Goal: Information Seeking & Learning: Learn about a topic

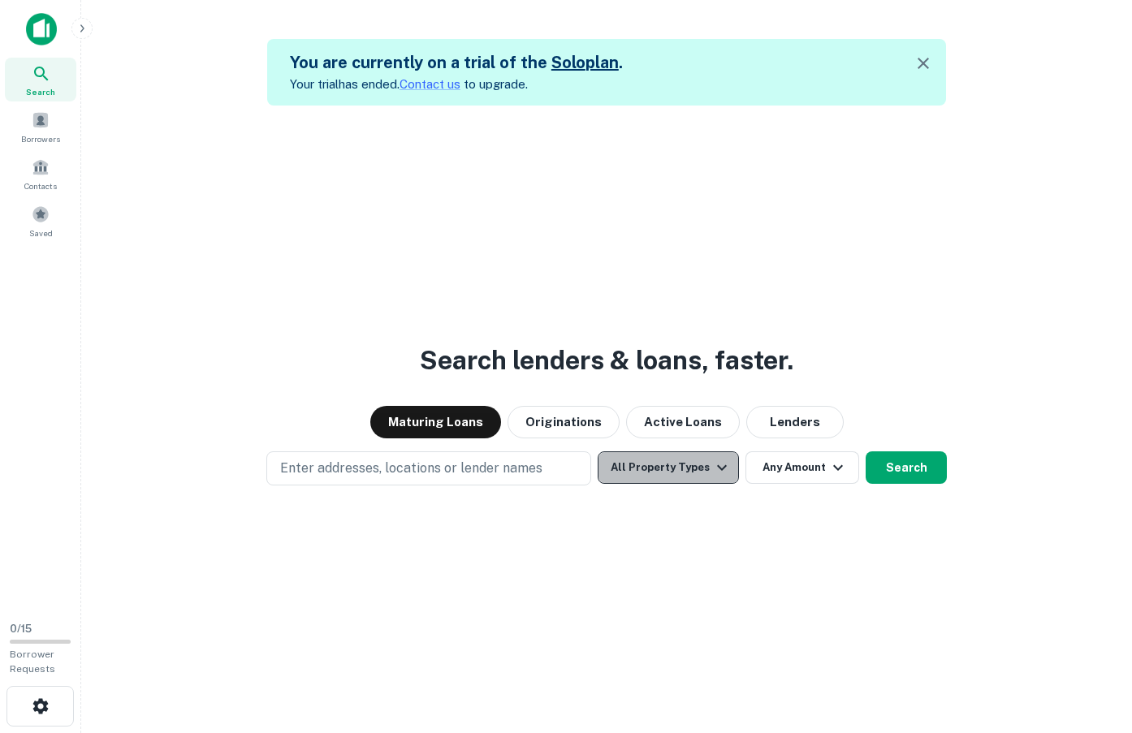
click at [684, 459] on button "All Property Types" at bounding box center [667, 467] width 141 height 32
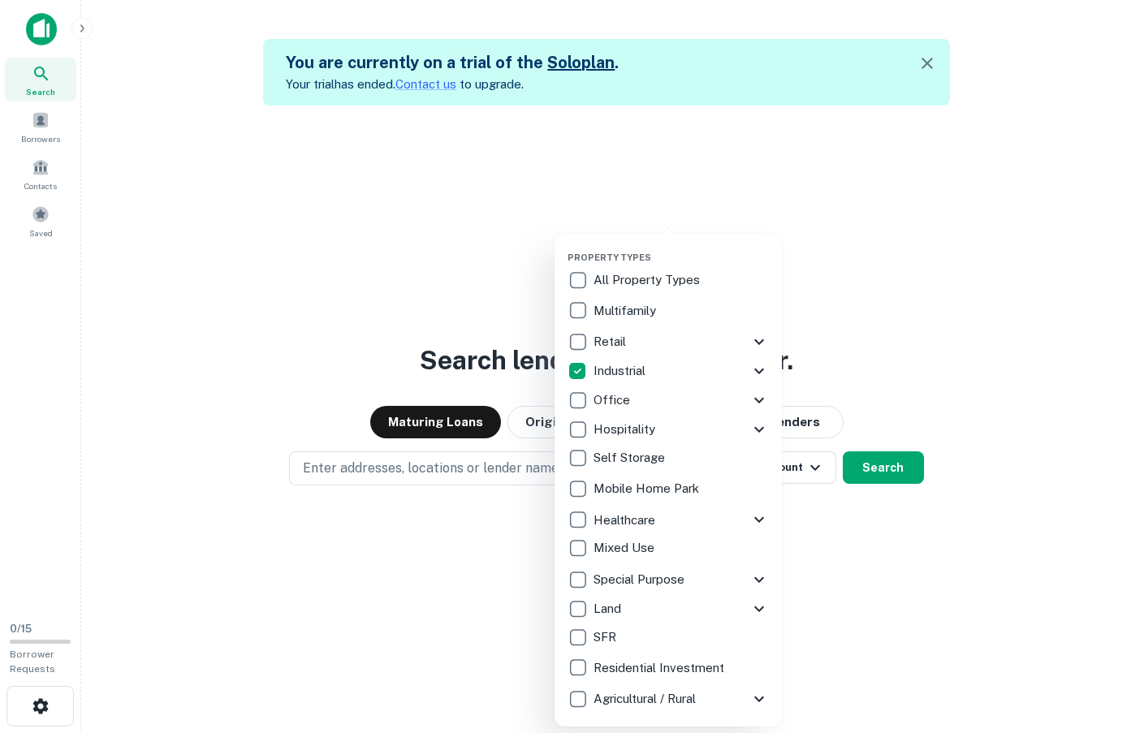
click at [453, 469] on div at bounding box center [572, 366] width 1144 height 733
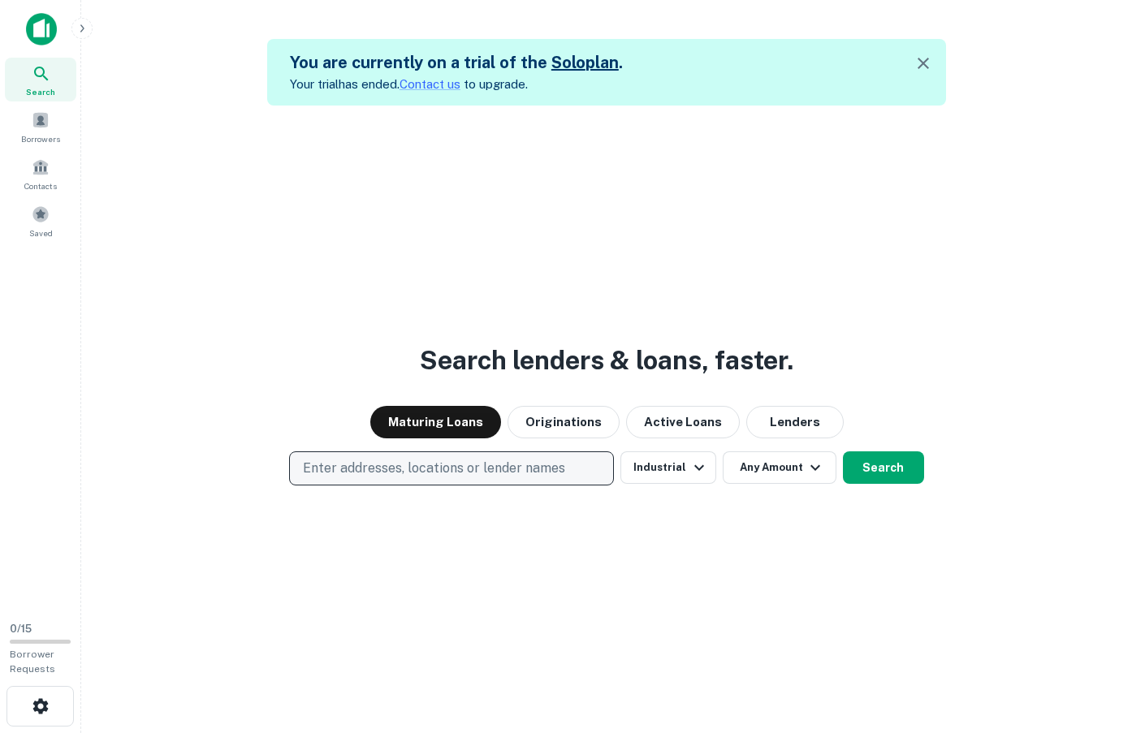
scroll to position [26, 0]
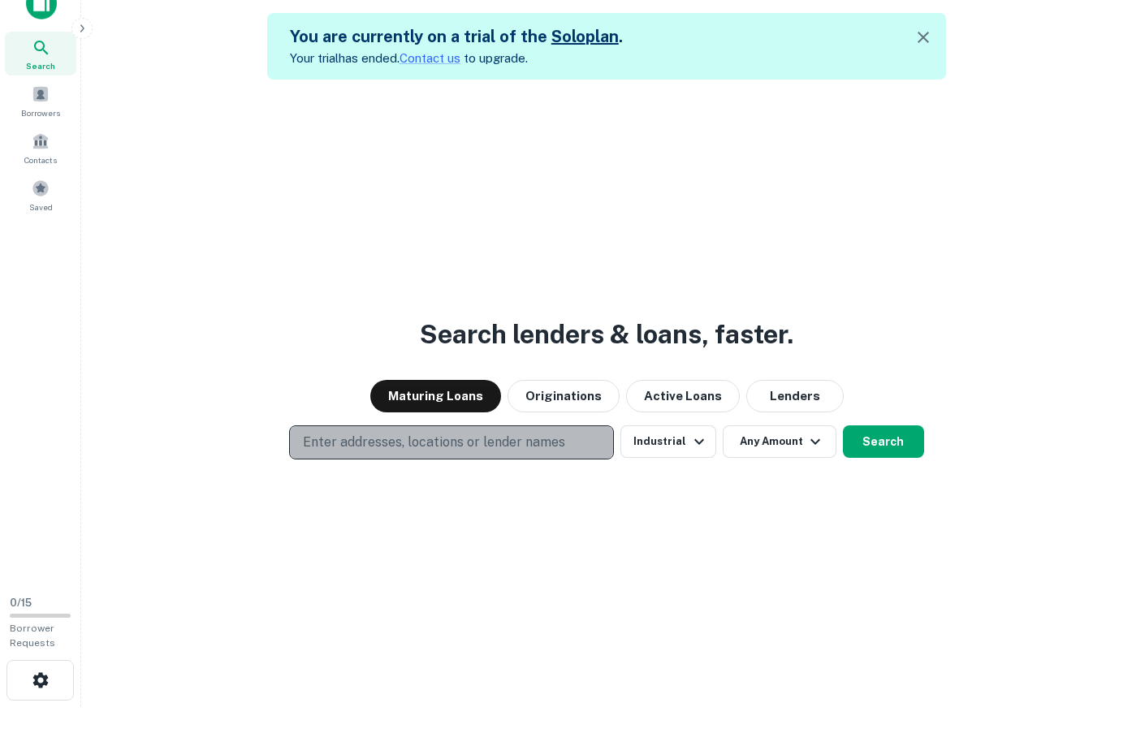
click at [427, 439] on p "Enter addresses, locations or lender names" at bounding box center [434, 442] width 262 height 19
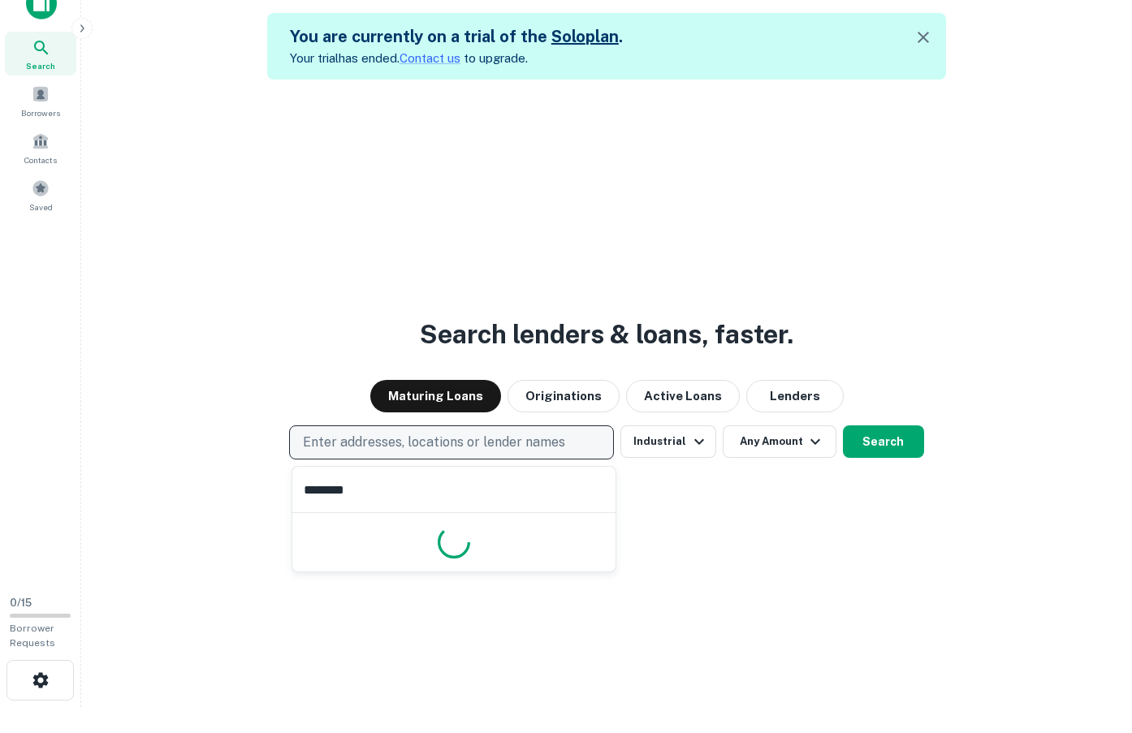
type input "*********"
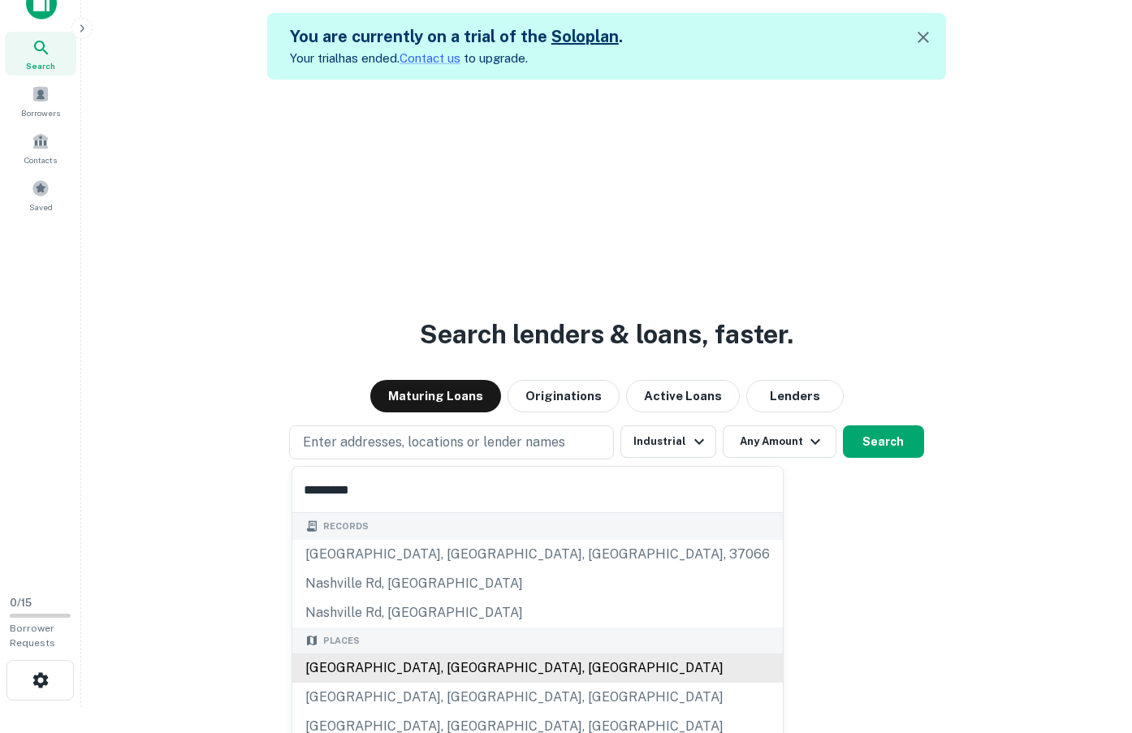
click at [400, 671] on div "[GEOGRAPHIC_DATA], [GEOGRAPHIC_DATA], [GEOGRAPHIC_DATA]" at bounding box center [537, 667] width 490 height 29
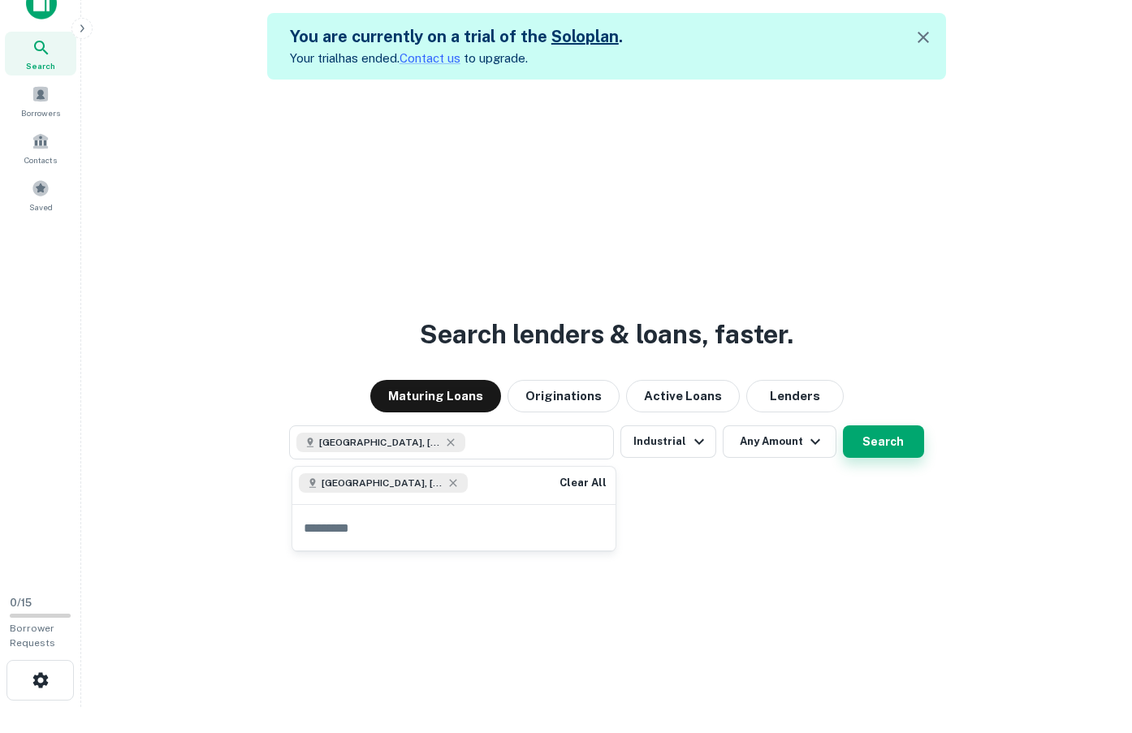
click at [878, 451] on button "Search" at bounding box center [883, 441] width 81 height 32
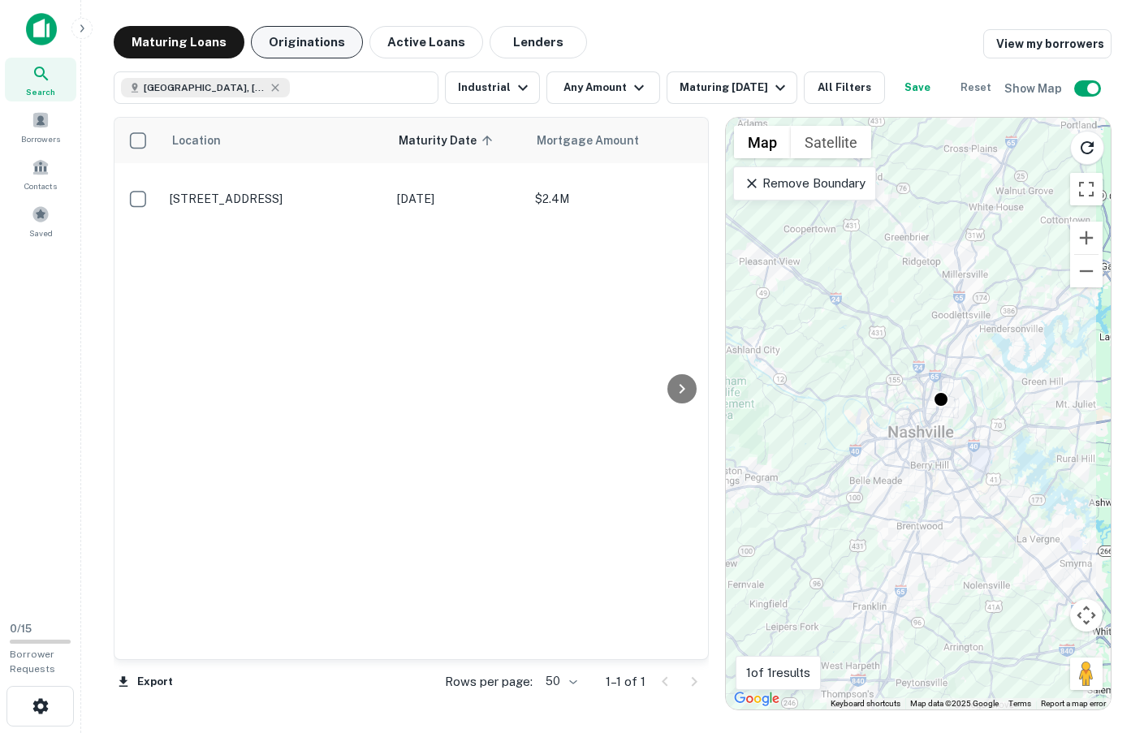
click at [322, 41] on button "Originations" at bounding box center [307, 42] width 112 height 32
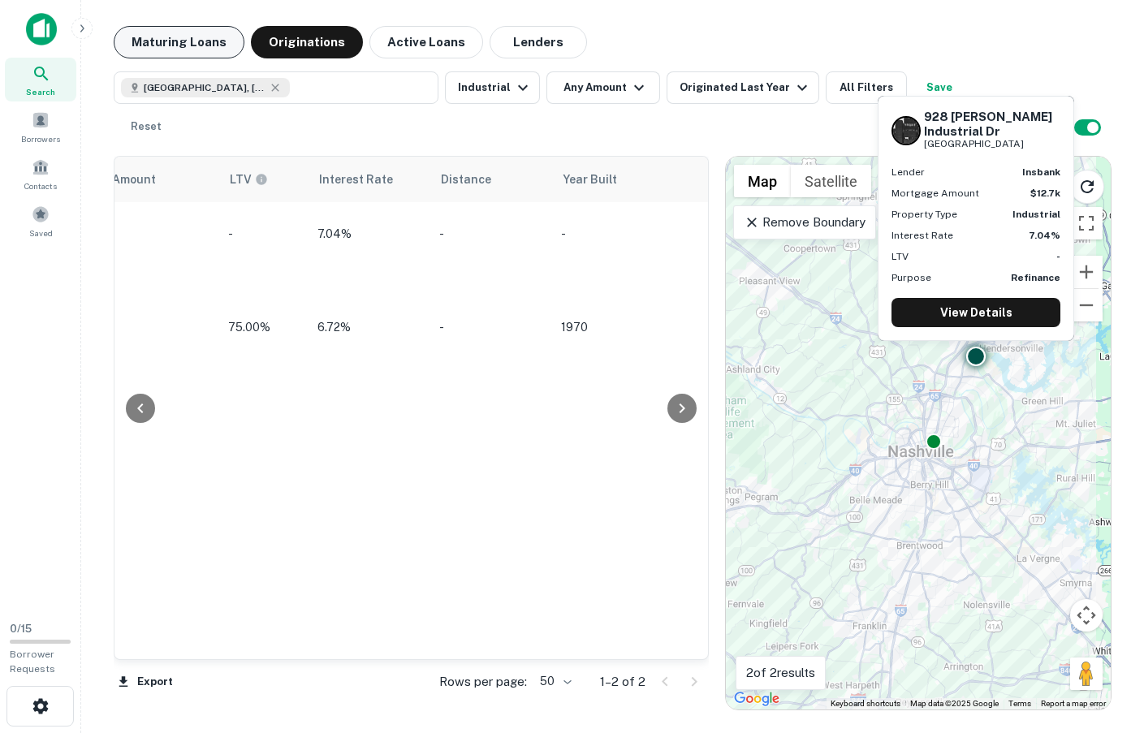
scroll to position [0, 1704]
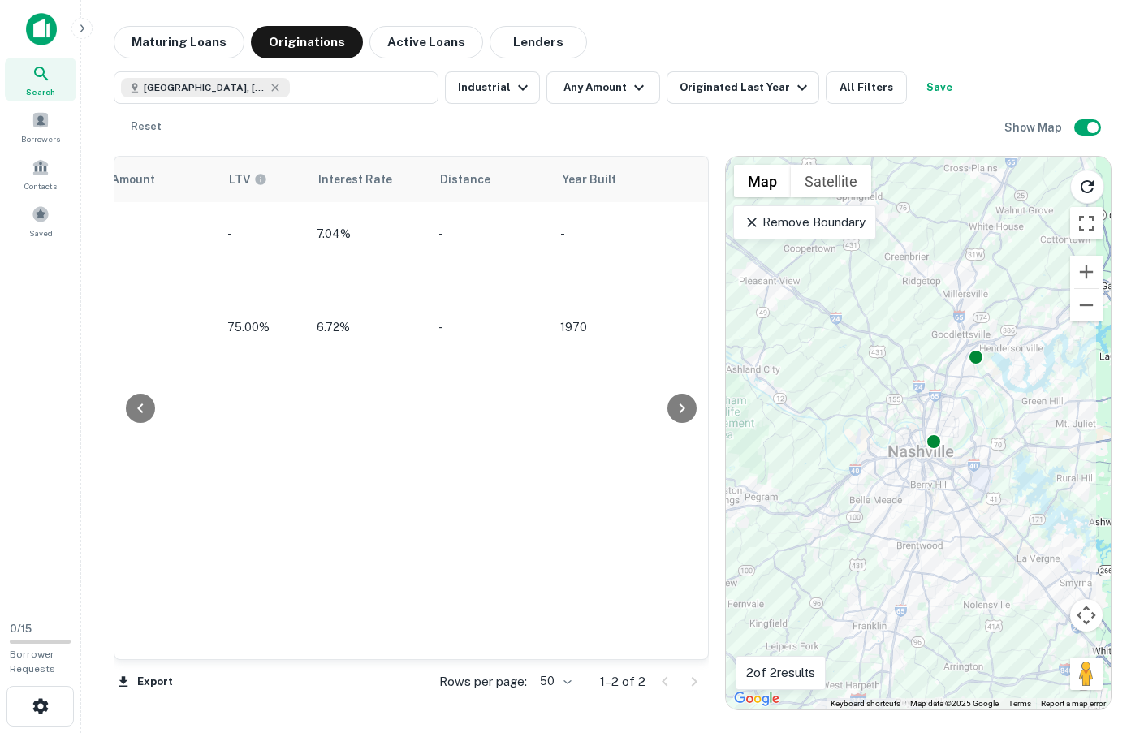
click at [757, 226] on icon at bounding box center [752, 222] width 16 height 16
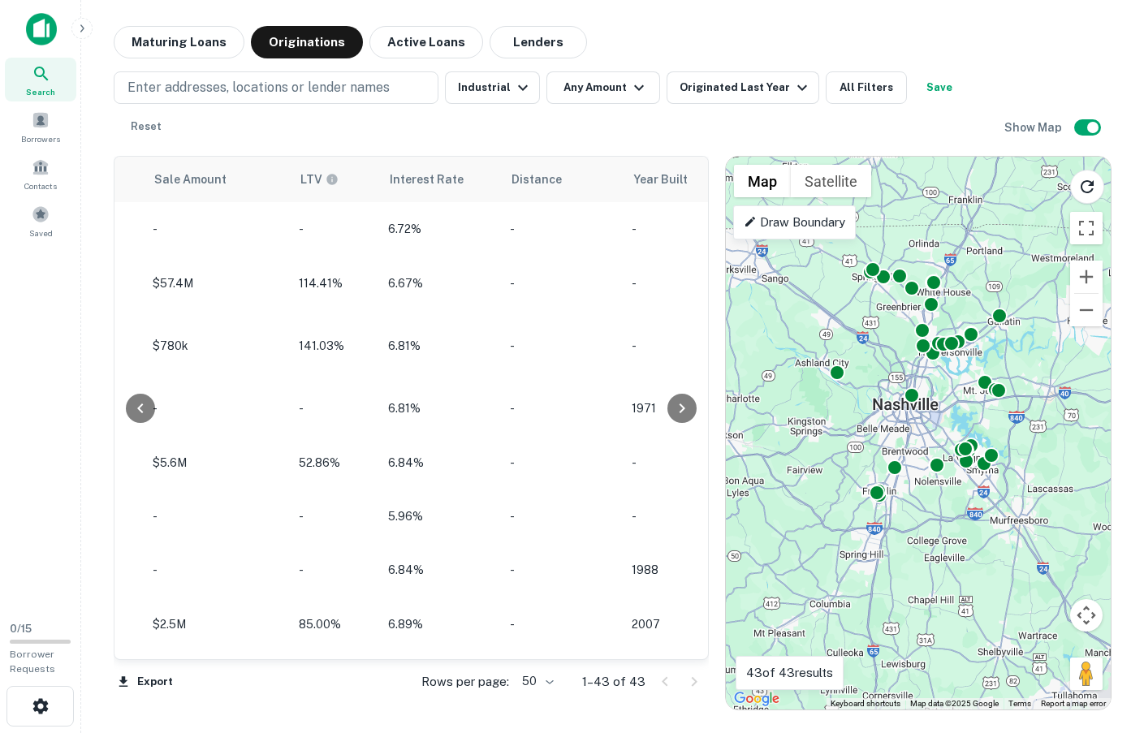
drag, startPoint x: 965, startPoint y: 568, endPoint x: 946, endPoint y: 506, distance: 65.5
click at [946, 506] on div "To activate drag with keyboard, press Alt + Enter. Once in keyboard drag state,…" at bounding box center [918, 433] width 385 height 553
click at [778, 228] on p "Draw Boundary" at bounding box center [794, 222] width 101 height 19
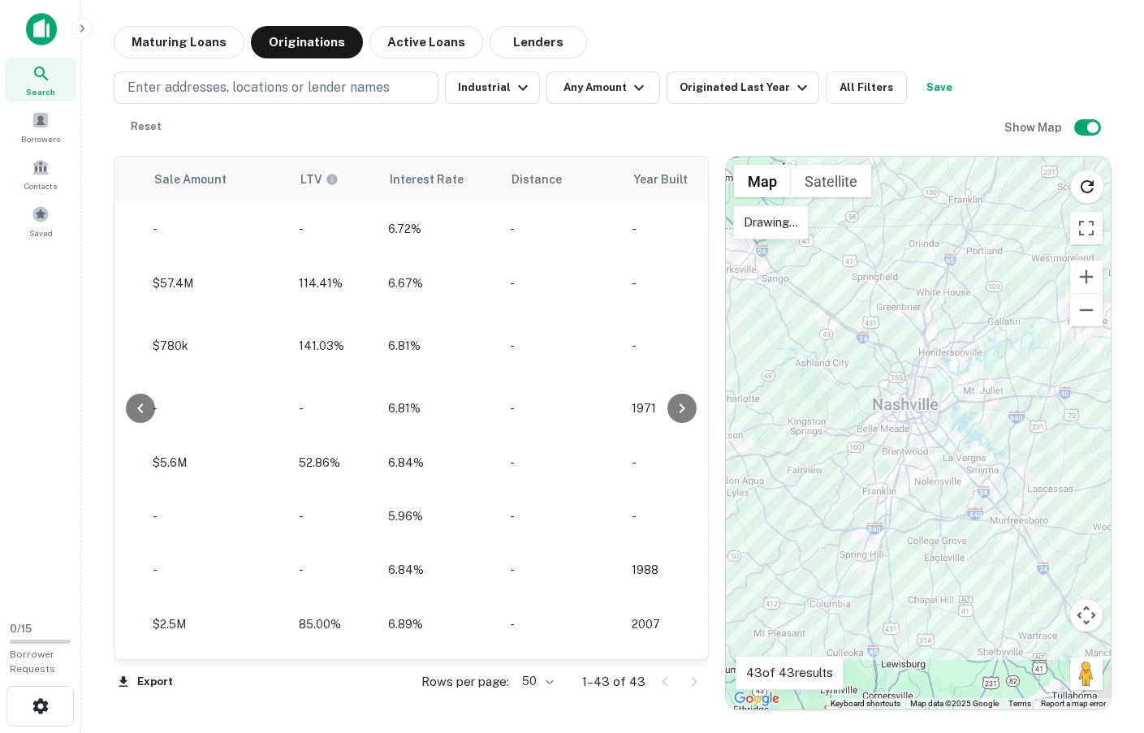
click at [841, 238] on div at bounding box center [918, 433] width 385 height 553
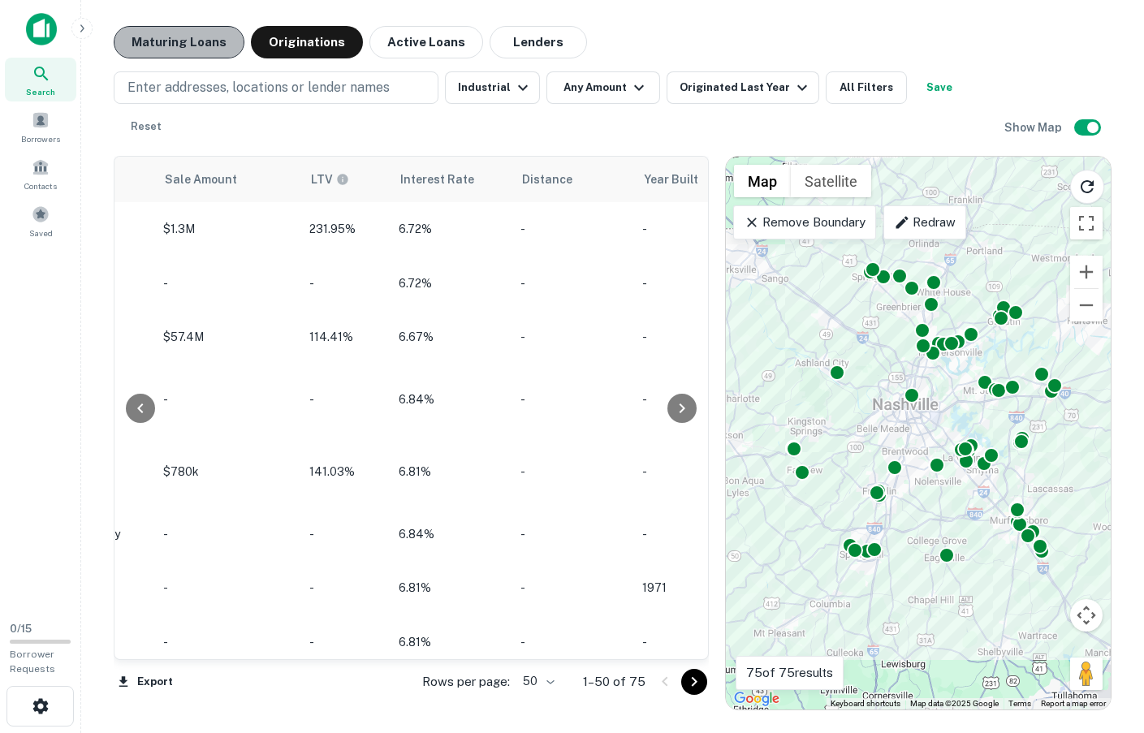
click at [194, 37] on button "Maturing Loans" at bounding box center [179, 42] width 131 height 32
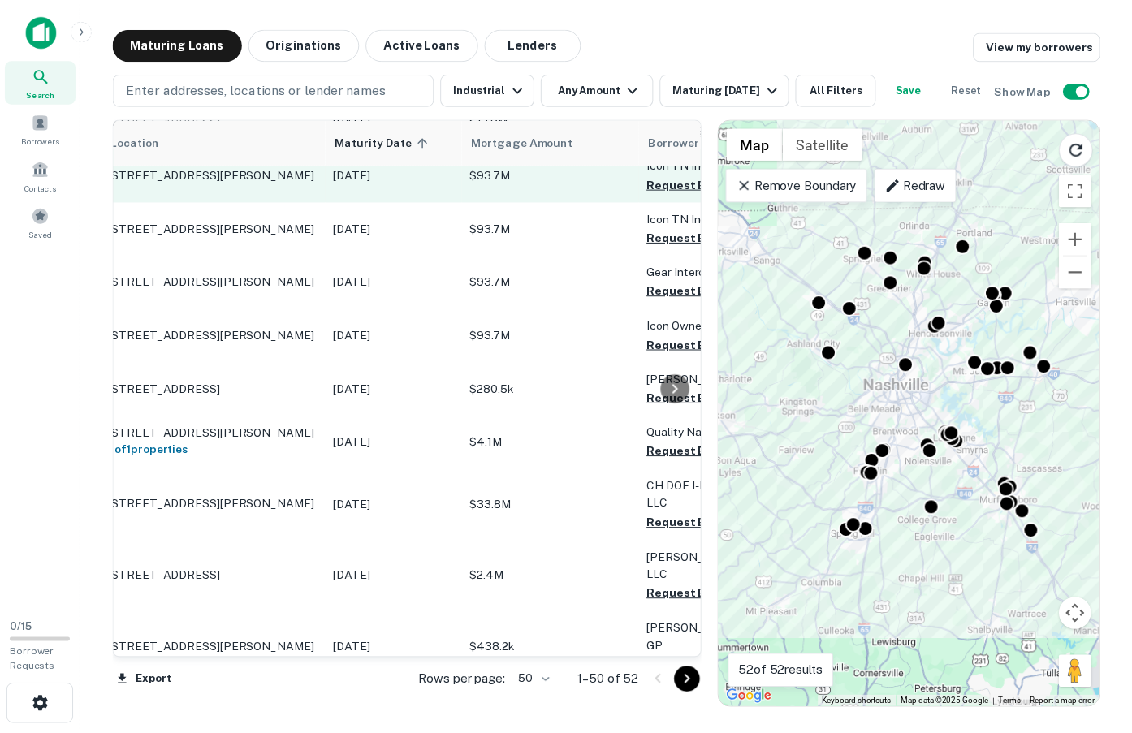
scroll to position [645, 0]
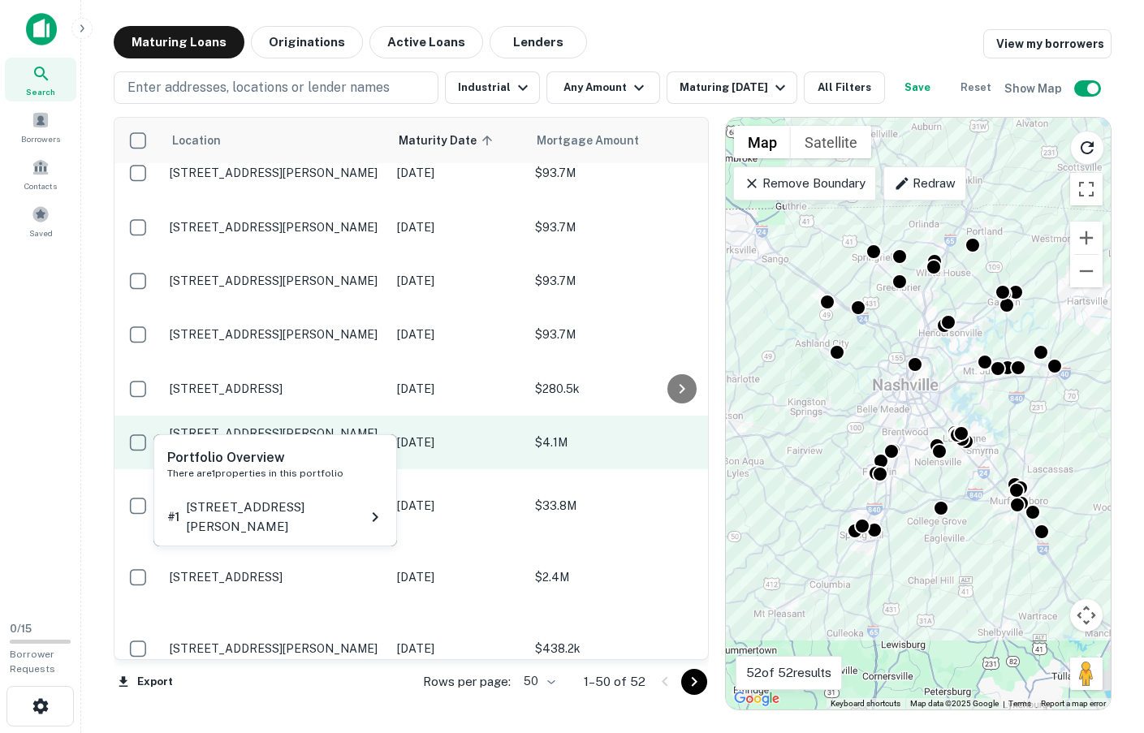
click at [243, 441] on h6 "1 of 1 properties" at bounding box center [275, 450] width 211 height 18
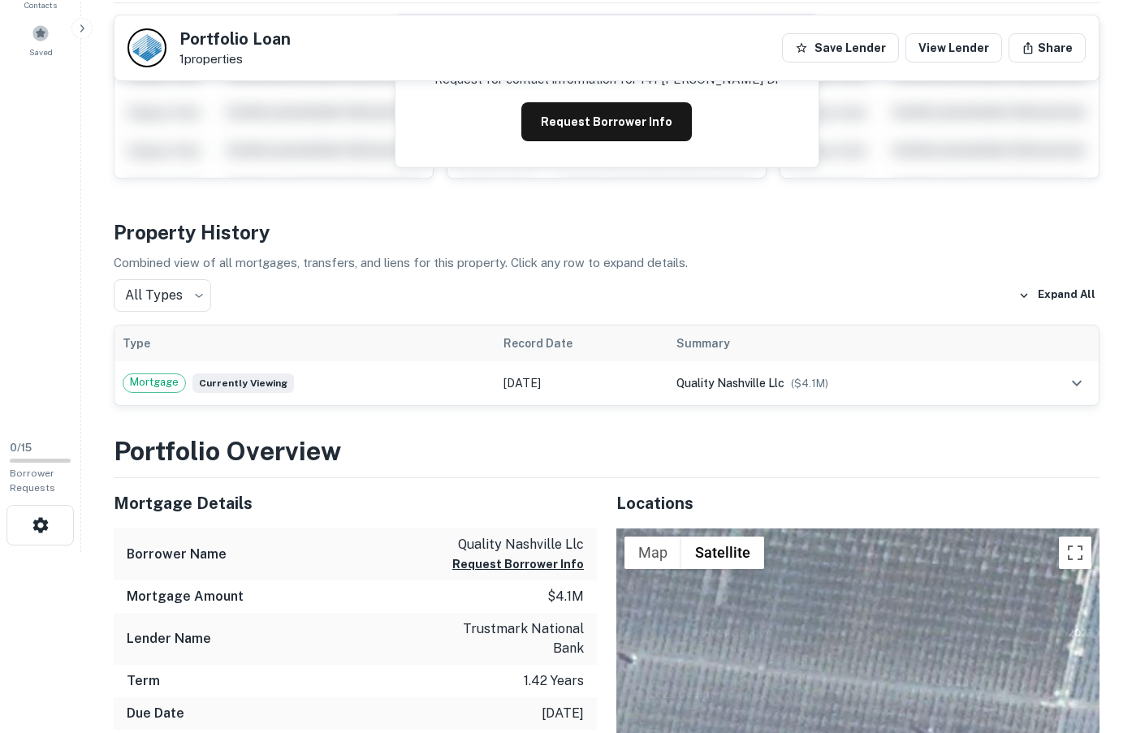
scroll to position [129, 0]
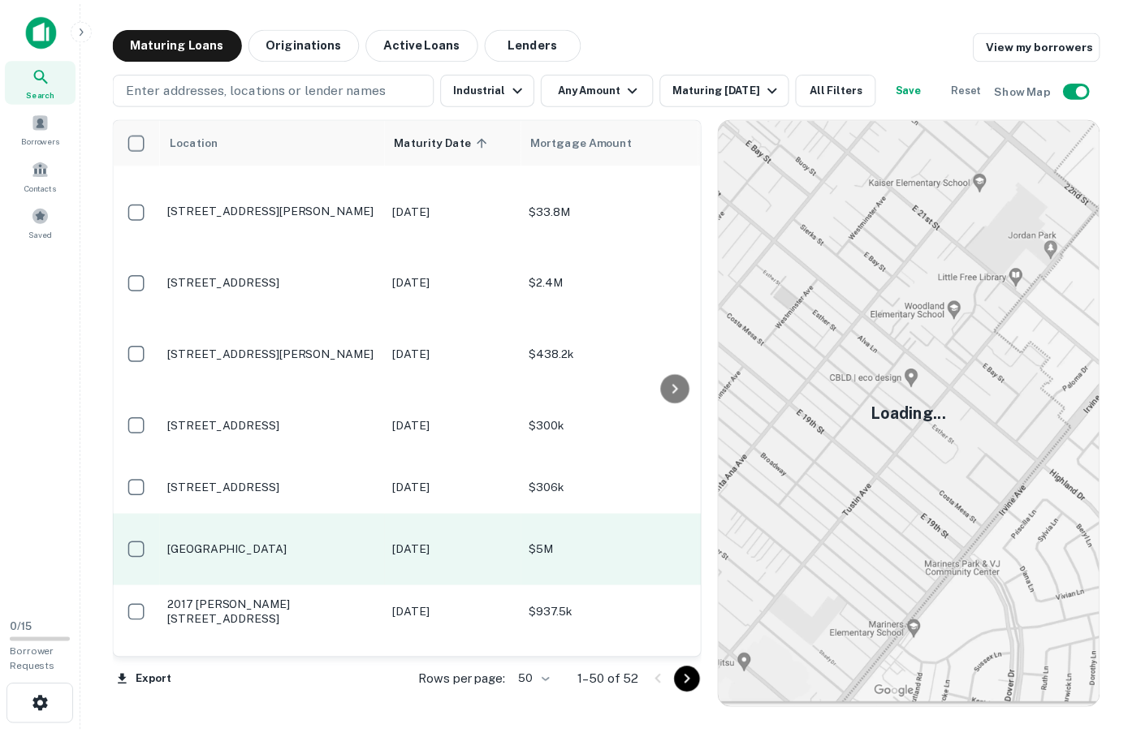
scroll to position [941, 0]
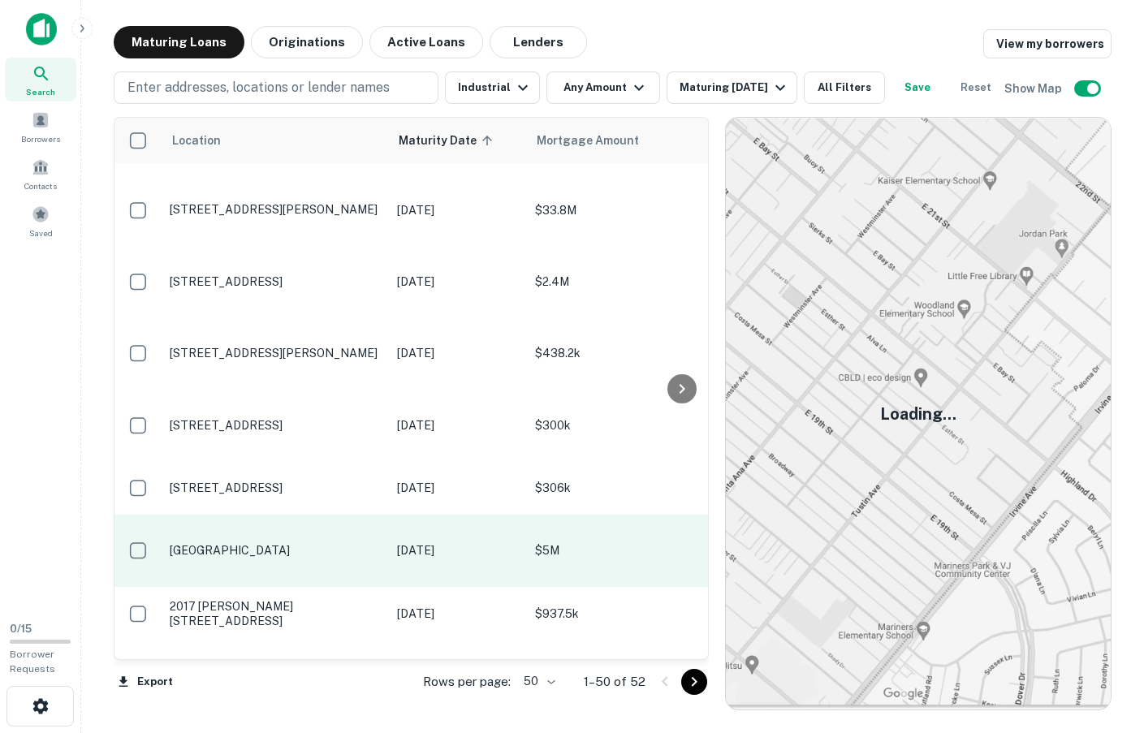
click at [322, 543] on p "[GEOGRAPHIC_DATA]" at bounding box center [275, 550] width 211 height 15
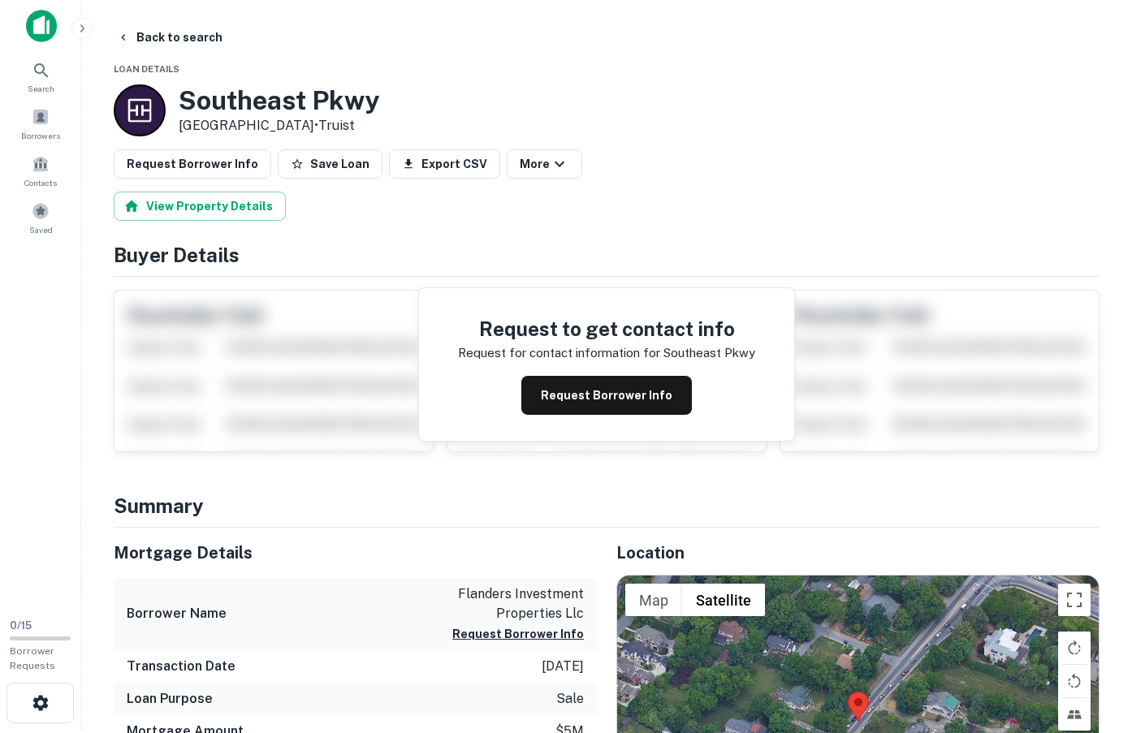
scroll to position [2, 0]
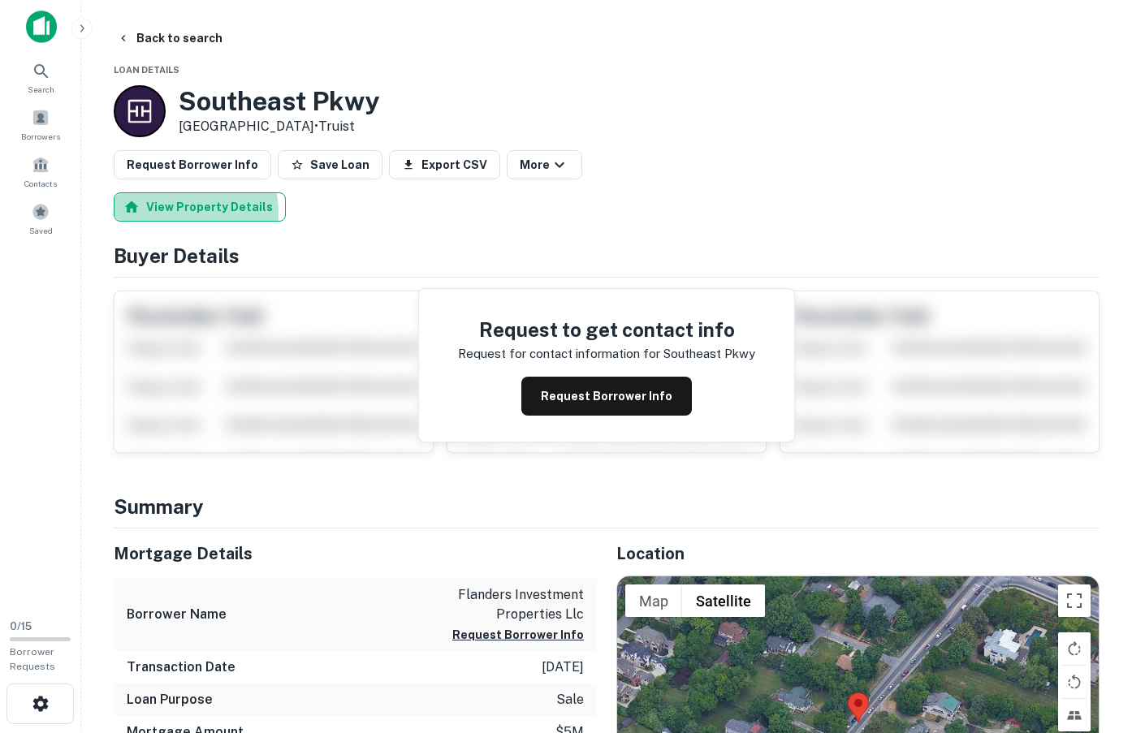
click at [166, 213] on button "View Property Details" at bounding box center [200, 206] width 172 height 29
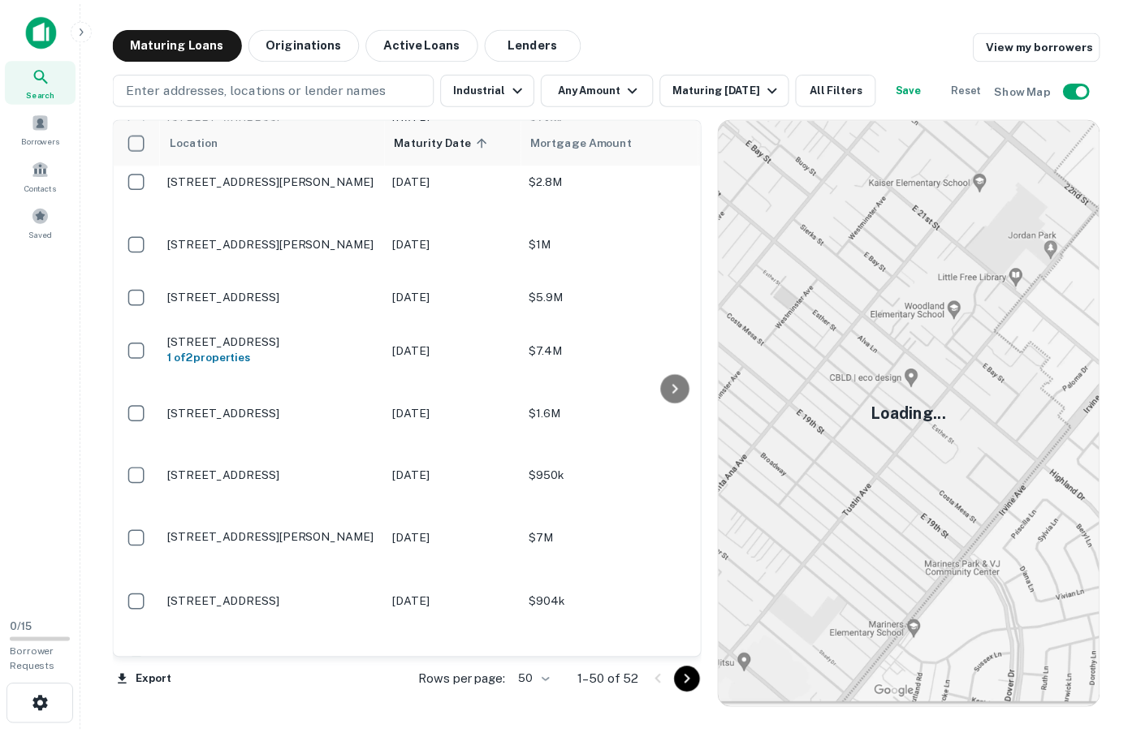
scroll to position [2235, 0]
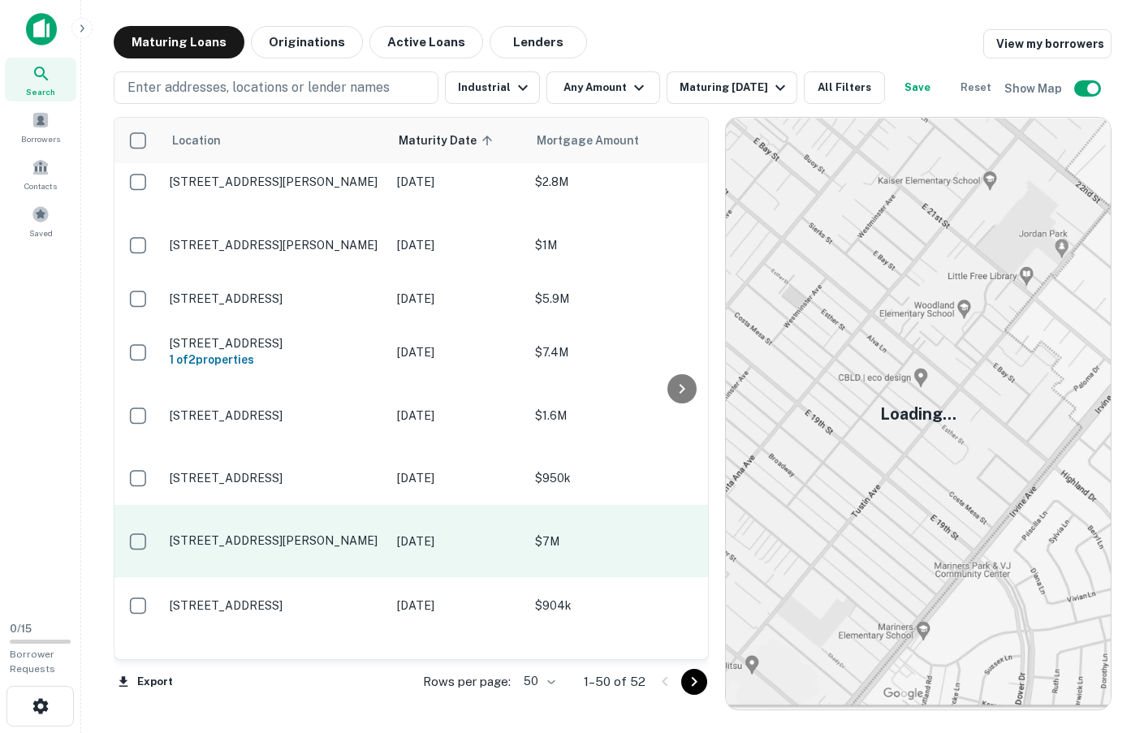
click at [303, 533] on p "[STREET_ADDRESS][PERSON_NAME]" at bounding box center [275, 540] width 211 height 15
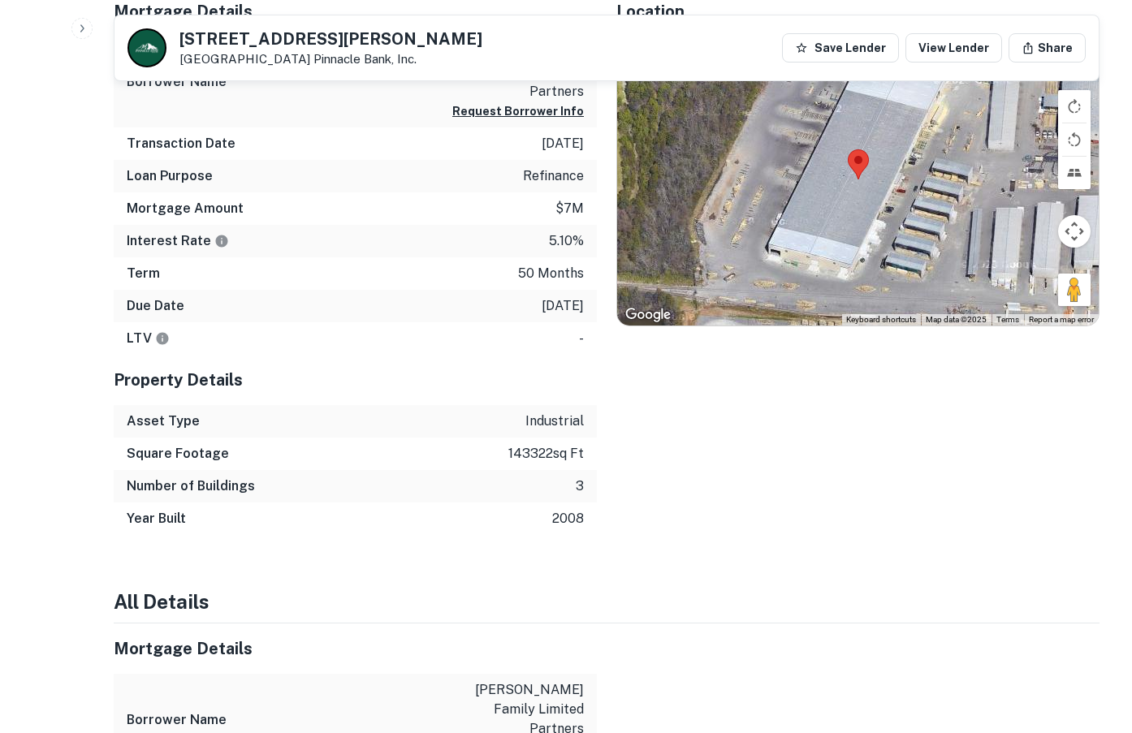
scroll to position [1105, 0]
